Goal: Transaction & Acquisition: Purchase product/service

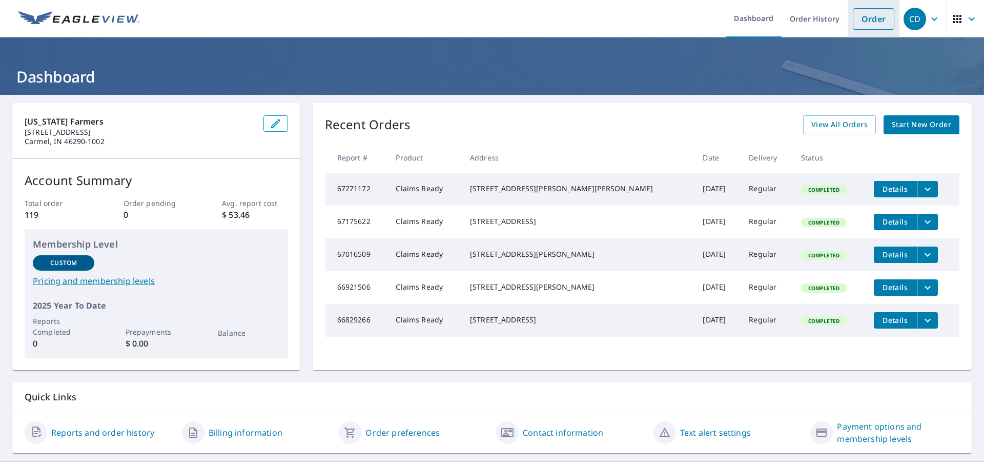
click at [853, 22] on link "Order" at bounding box center [874, 19] width 42 height 22
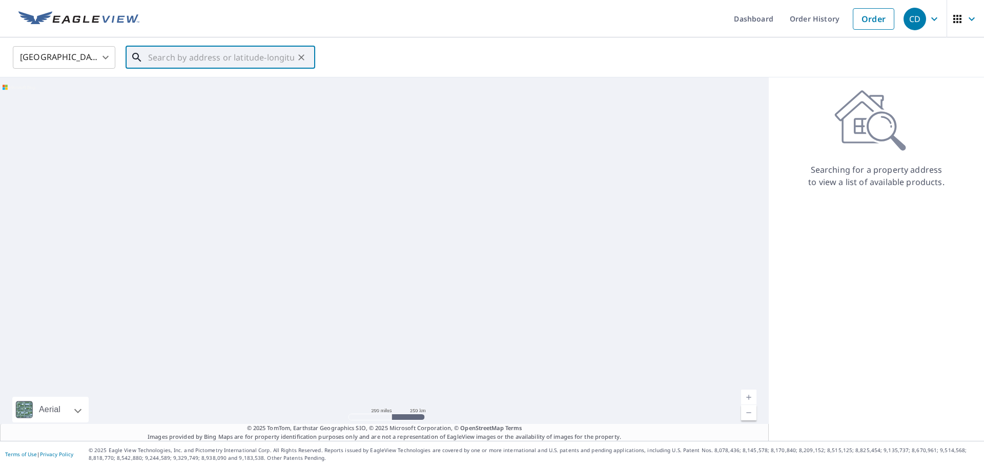
click at [183, 59] on input "text" at bounding box center [221, 57] width 146 height 29
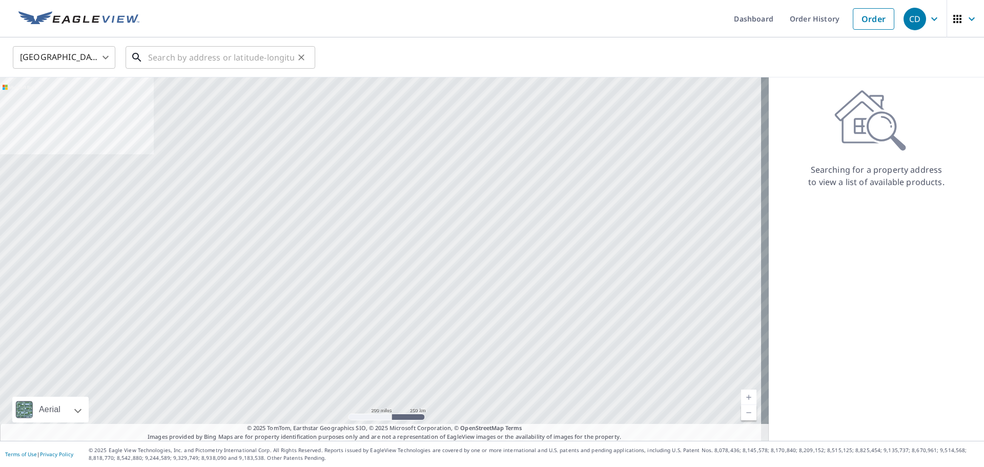
click at [274, 58] on input "text" at bounding box center [221, 57] width 146 height 29
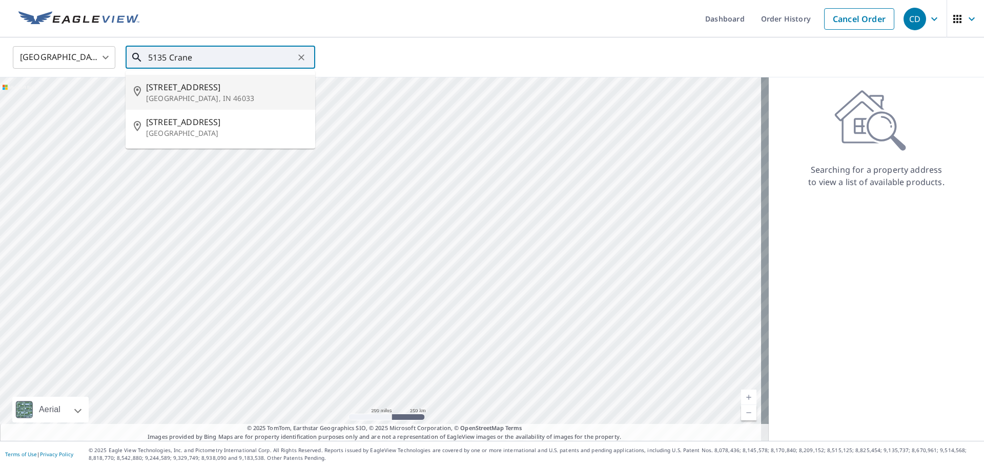
click at [210, 96] on p "[GEOGRAPHIC_DATA], IN 46033" at bounding box center [226, 98] width 161 height 10
type input "[STREET_ADDRESS]"
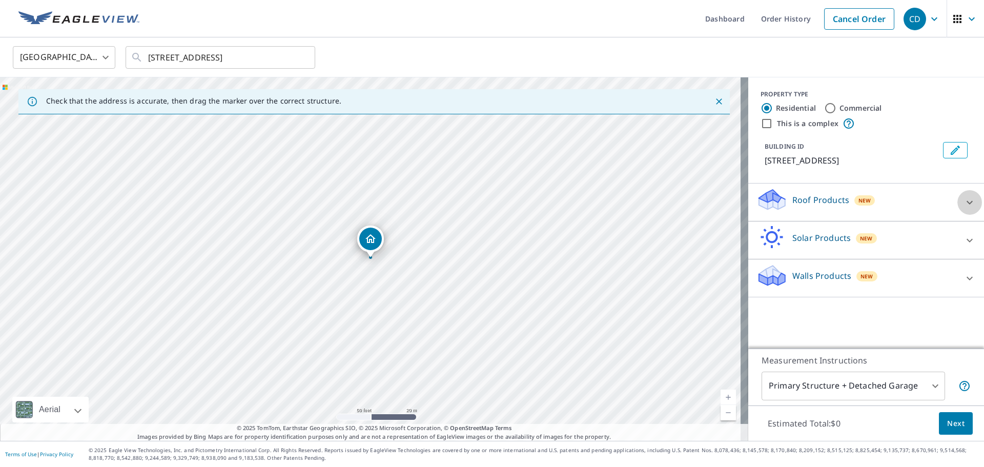
click at [964, 198] on icon at bounding box center [970, 202] width 12 height 12
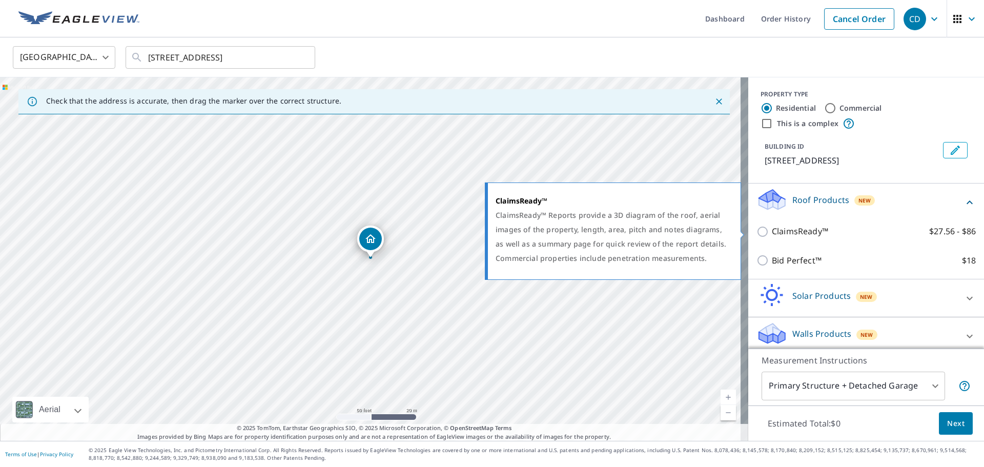
click at [757, 229] on input "ClaimsReady™ $27.56 - $86" at bounding box center [764, 232] width 15 height 12
checkbox input "true"
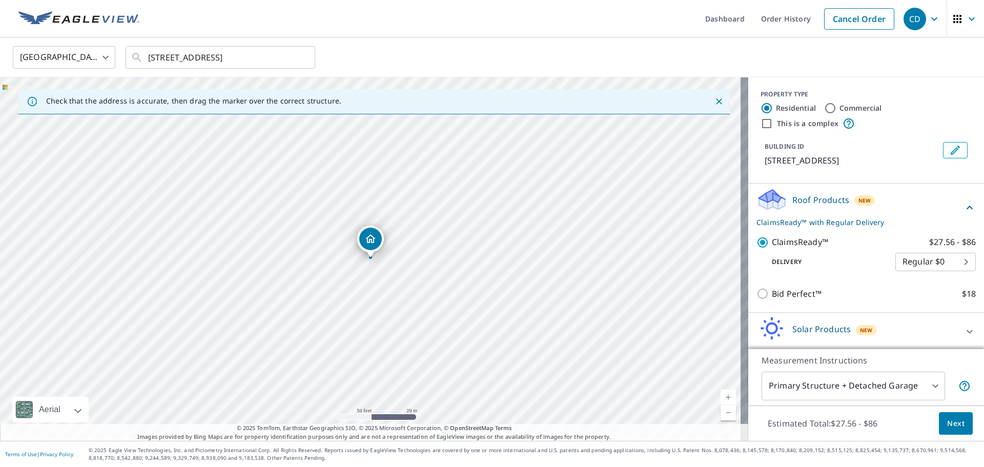
scroll to position [40, 0]
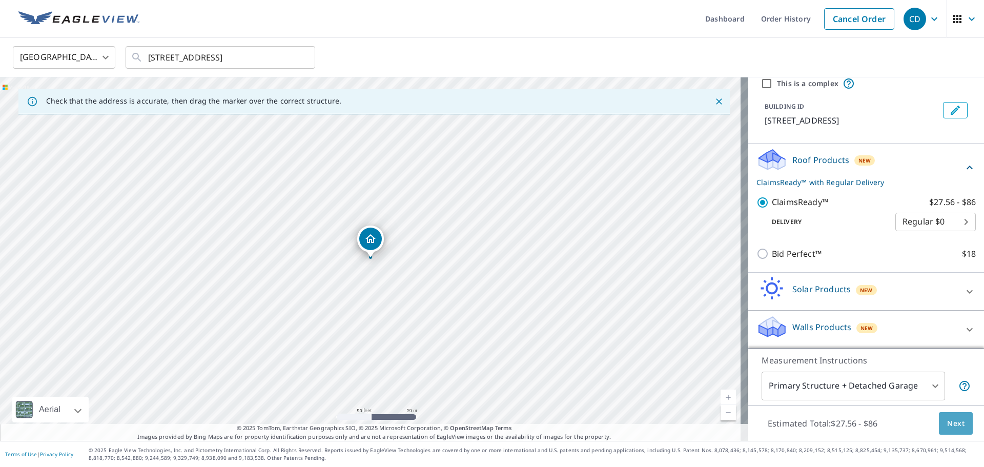
click at [959, 429] on button "Next" at bounding box center [956, 423] width 34 height 23
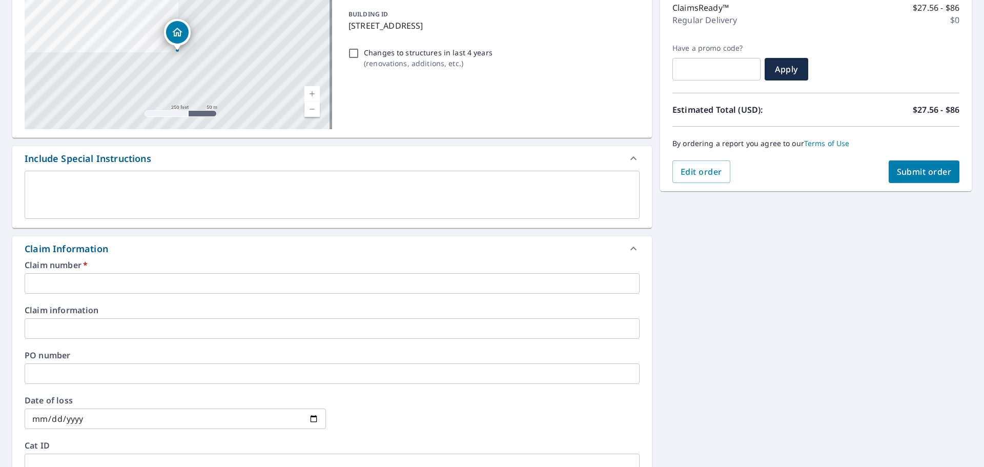
scroll to position [256, 0]
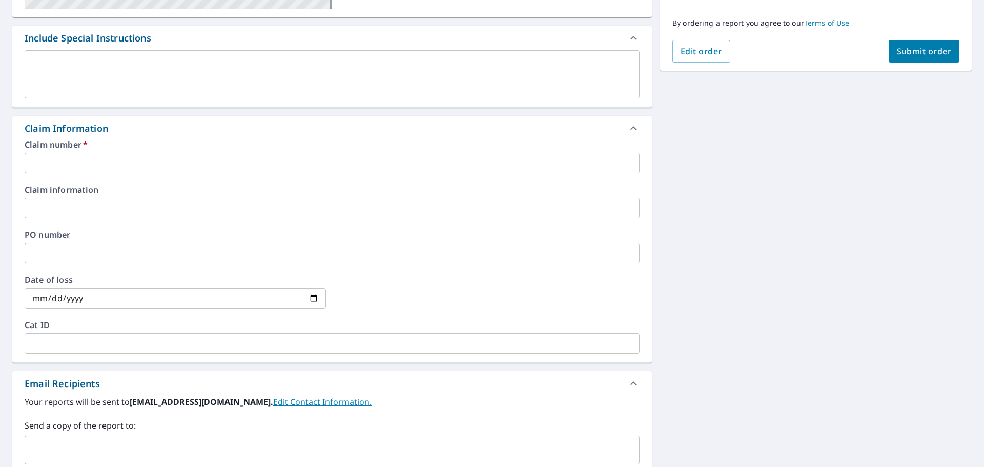
click at [70, 156] on input "text" at bounding box center [332, 163] width 615 height 21
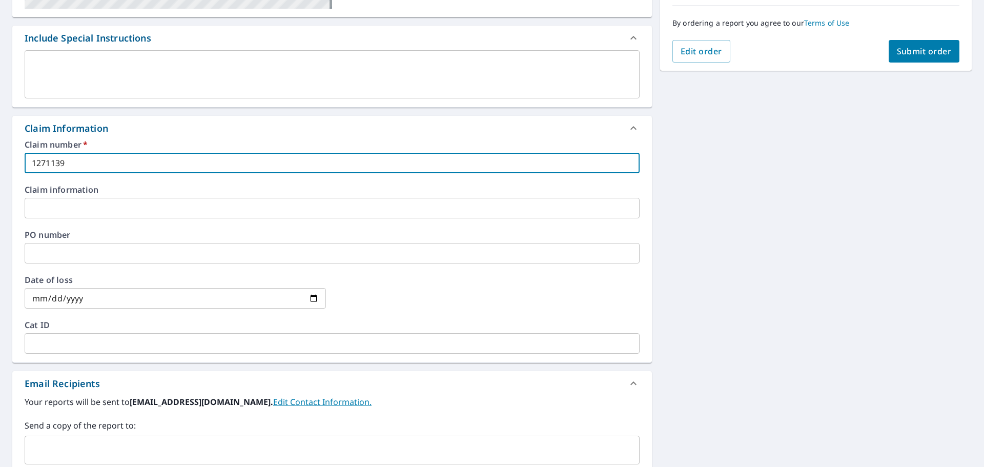
type input "1271139"
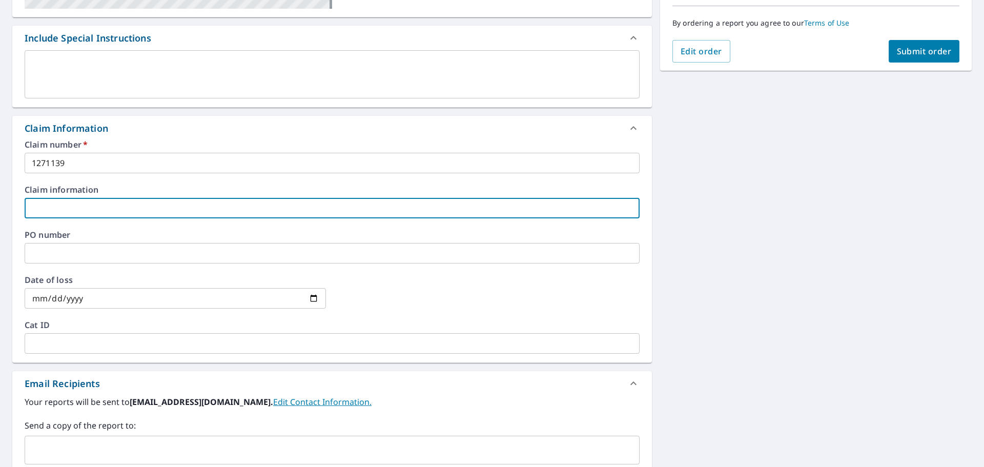
click at [54, 207] on input "text" at bounding box center [332, 208] width 615 height 21
type input "[PERSON_NAME]"
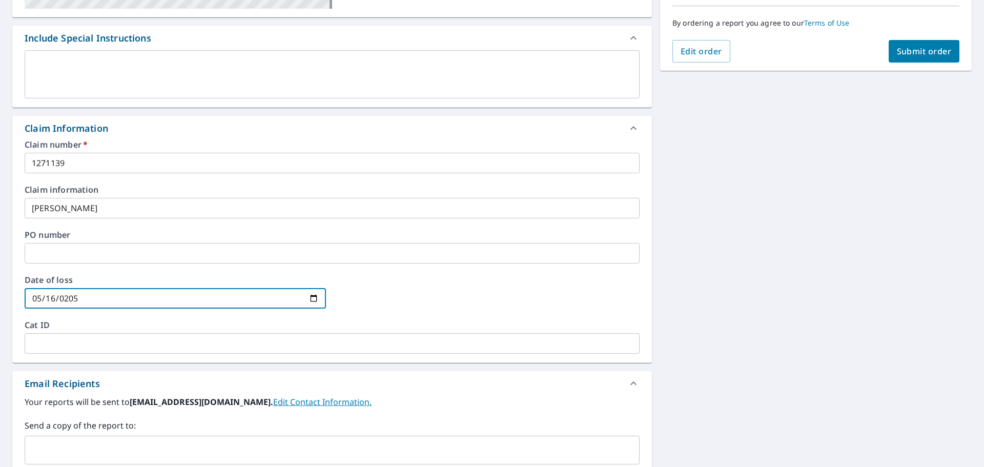
type input "[DATE]"
click at [734, 245] on div "[STREET_ADDRESS] A standard road map Aerial A detailed look from above Labels L…" at bounding box center [492, 208] width 984 height 740
click at [907, 53] on span "Submit order" at bounding box center [924, 51] width 55 height 11
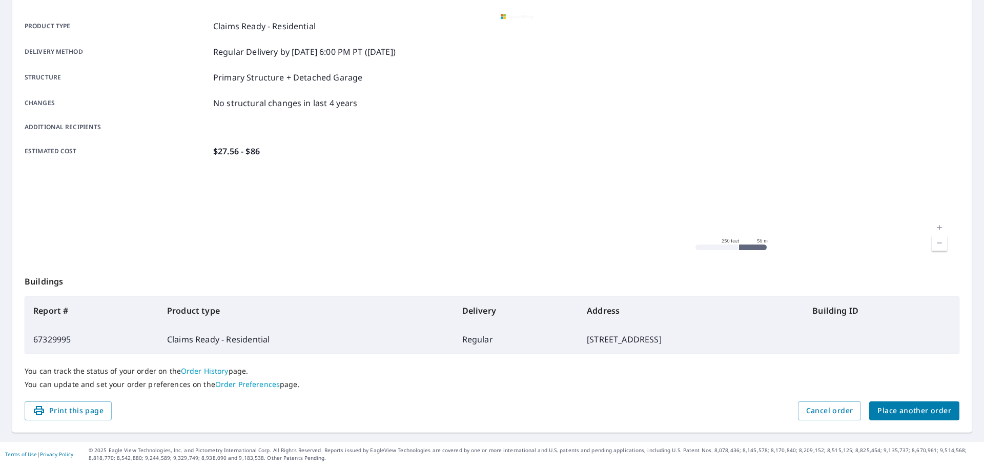
scroll to position [136, 0]
